Goal: Task Accomplishment & Management: Manage account settings

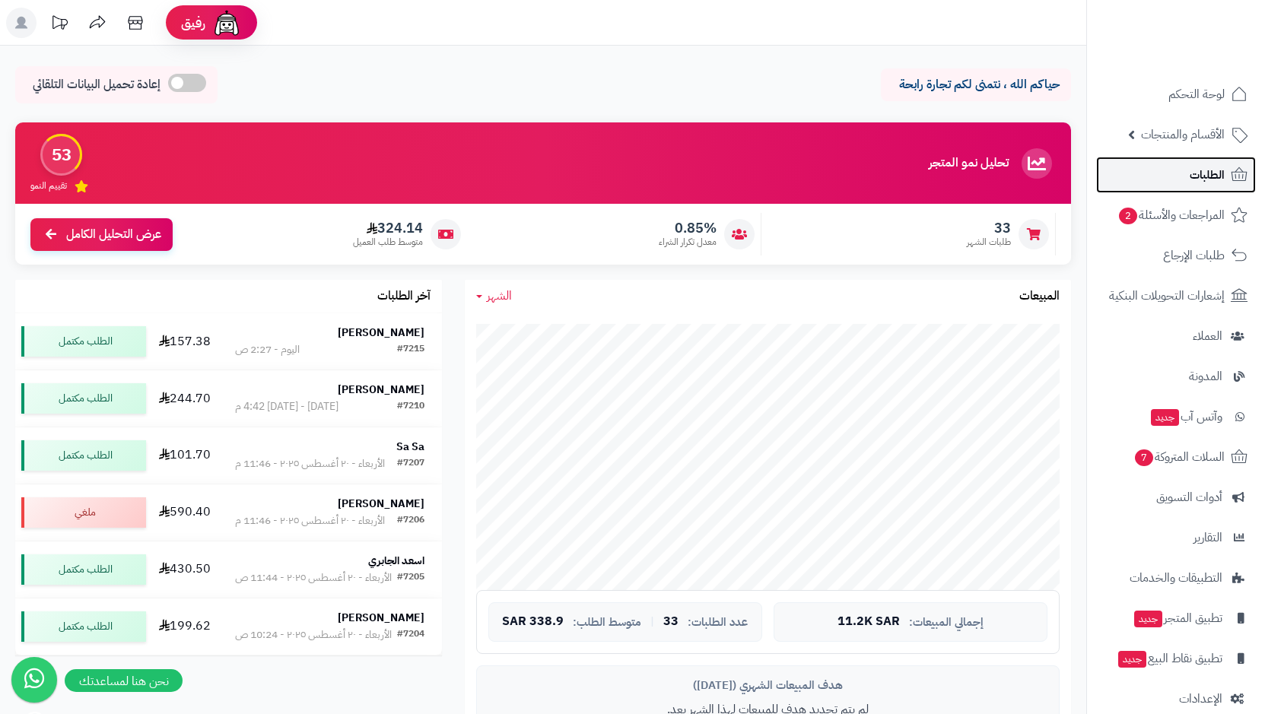
drag, startPoint x: 0, startPoint y: 0, endPoint x: 1195, endPoint y: 170, distance: 1207.4
click at [1195, 170] on span "الطلبات" at bounding box center [1206, 174] width 35 height 21
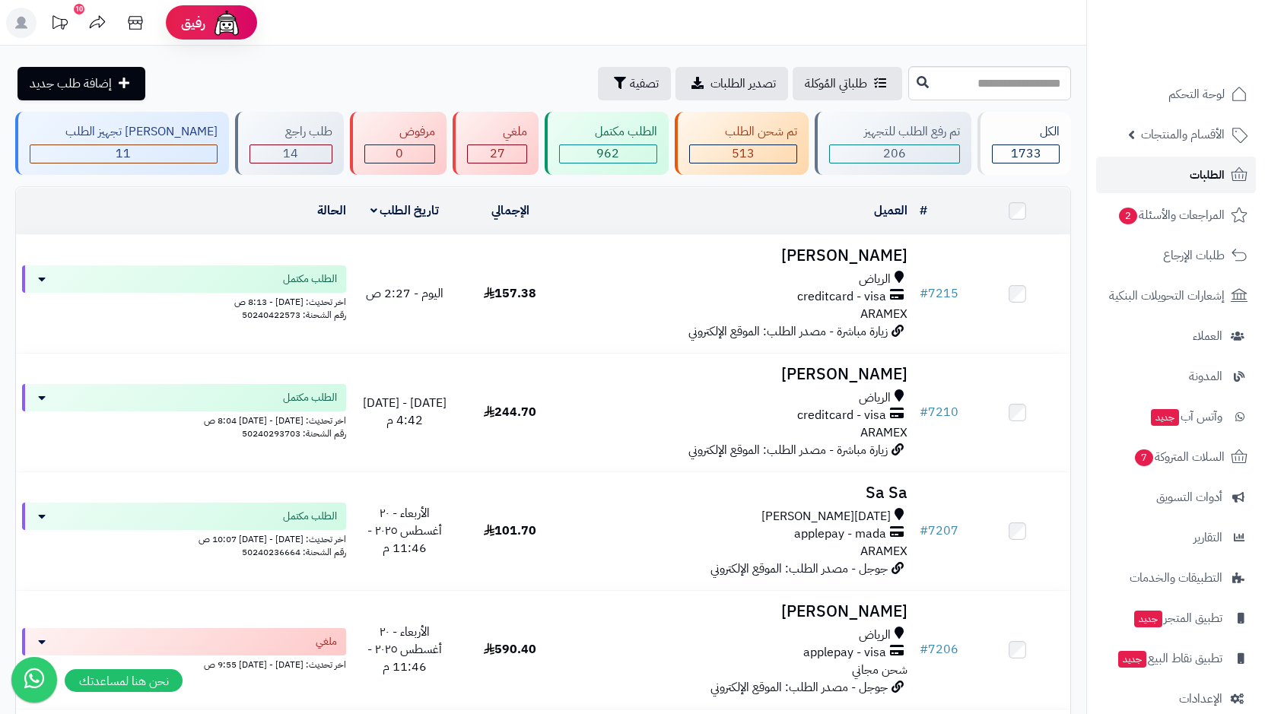
click at [1225, 168] on link "الطلبات" at bounding box center [1176, 175] width 160 height 36
